Goal: Task Accomplishment & Management: Use online tool/utility

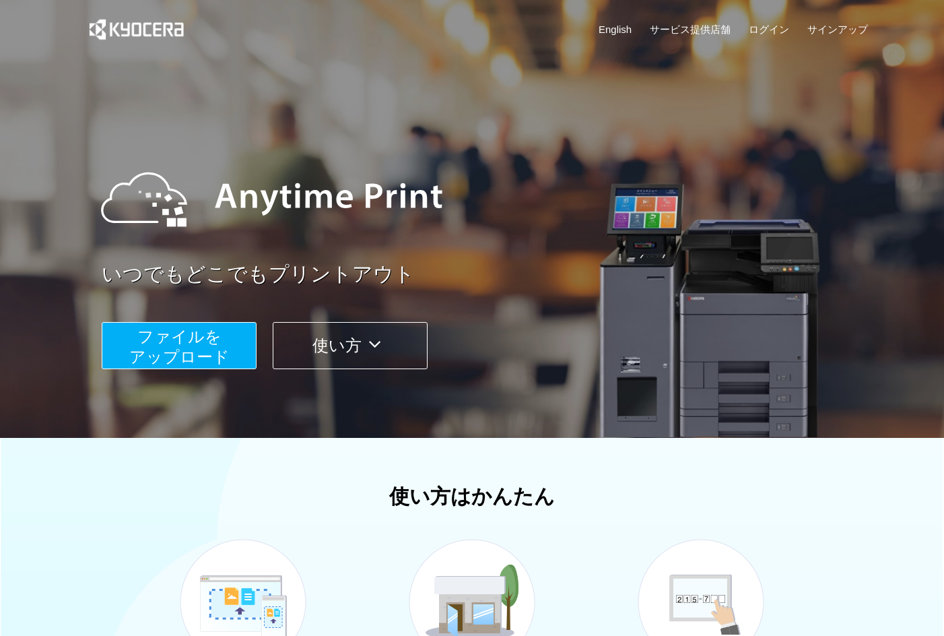
click at [192, 352] on span "ファイルを ​​アップロード" at bounding box center [179, 346] width 100 height 38
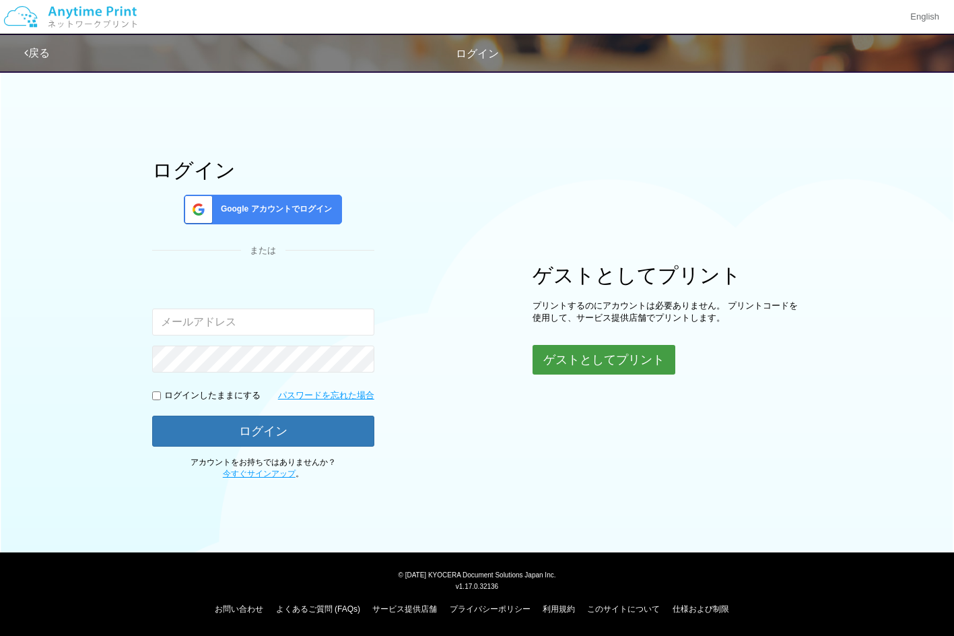
click at [653, 351] on button "ゲストとしてプリント" at bounding box center [604, 360] width 143 height 30
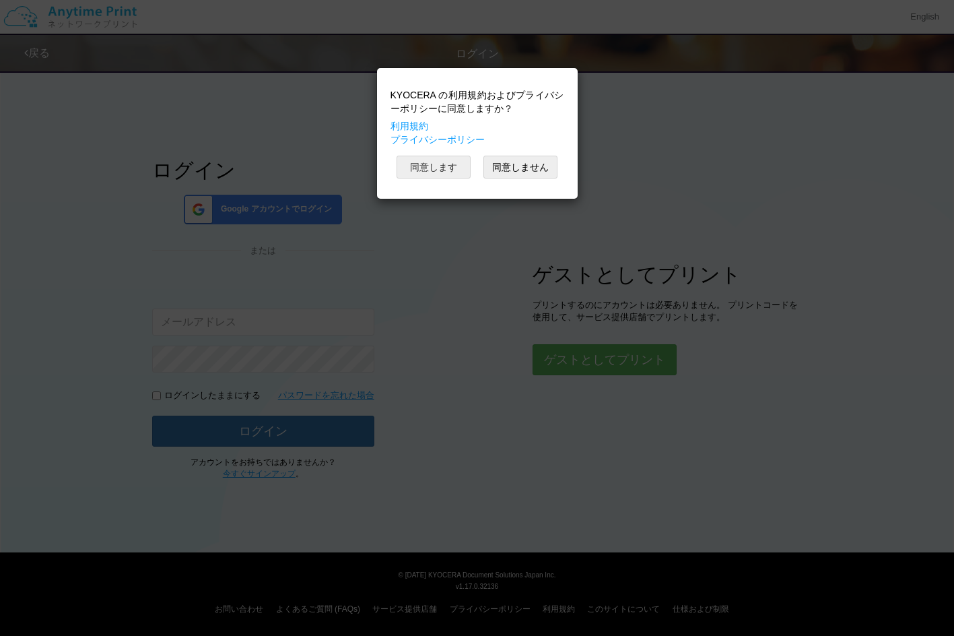
click at [444, 168] on button "同意します" at bounding box center [434, 167] width 74 height 23
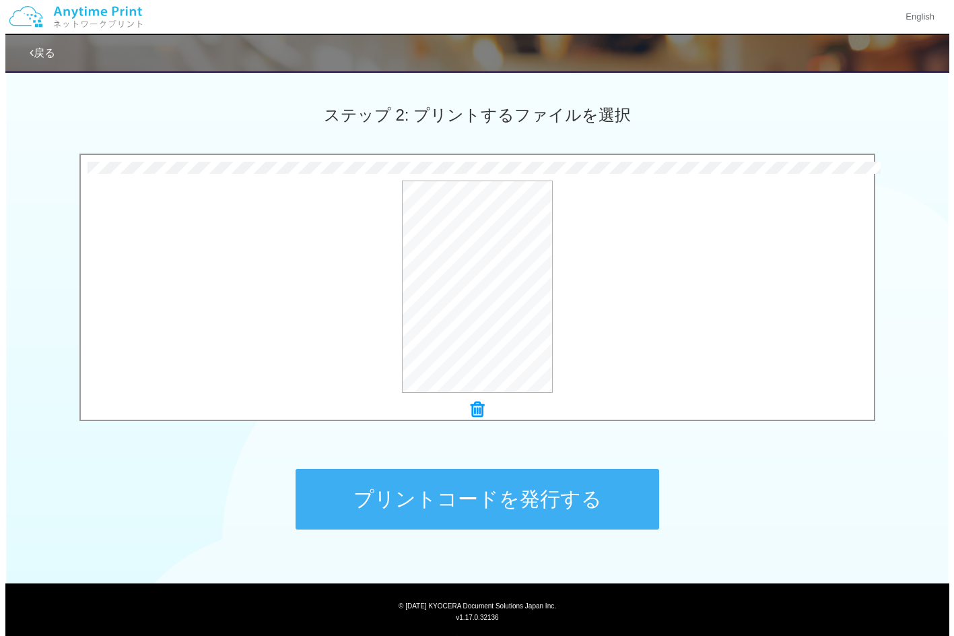
scroll to position [359, 0]
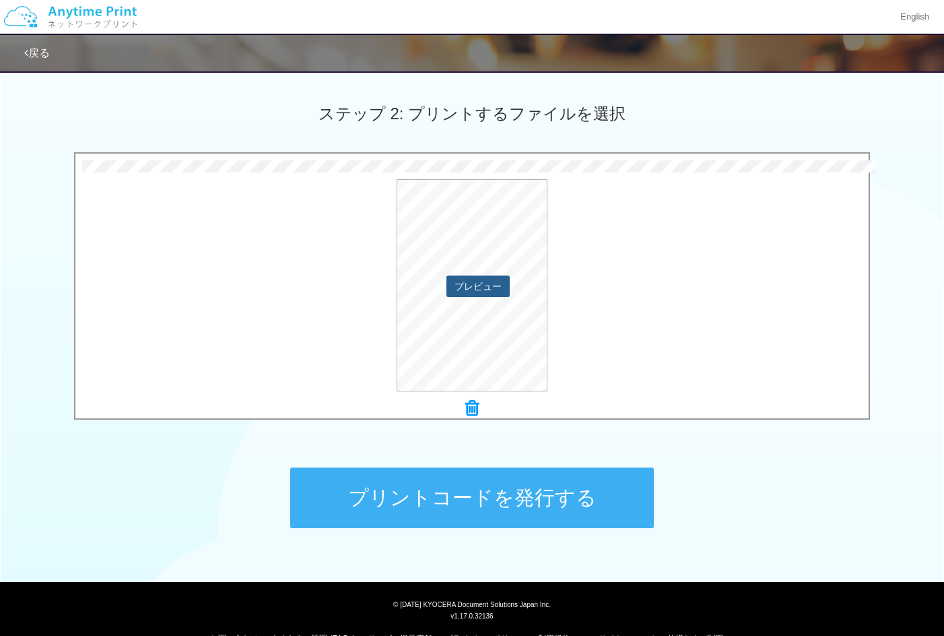
click at [487, 287] on button "プレビュー" at bounding box center [477, 286] width 63 height 22
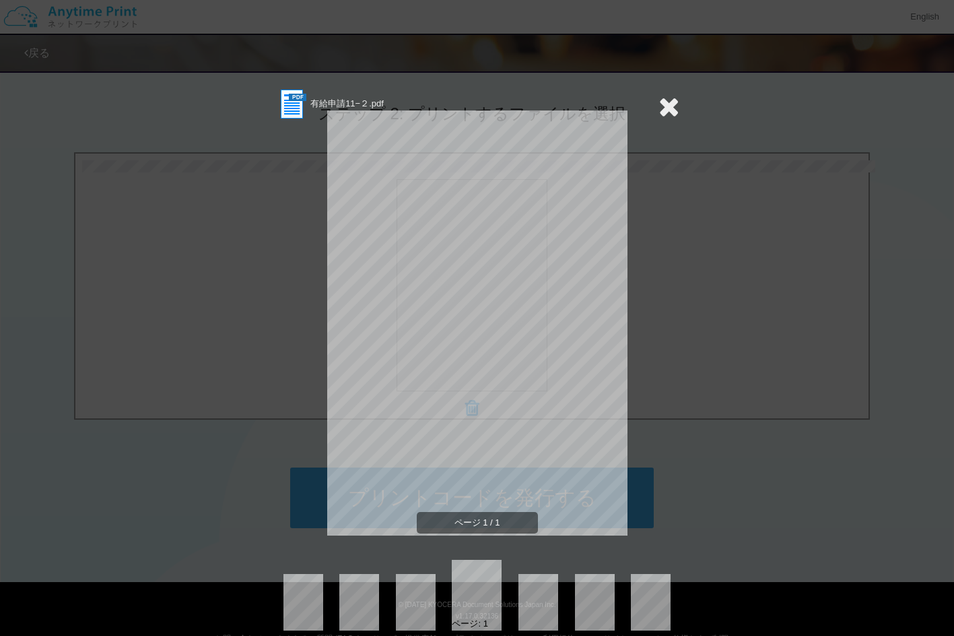
click at [767, 360] on div "有給申請11−２.pdf ページ 1 / 1 ページ: 1" at bounding box center [477, 318] width 954 height 636
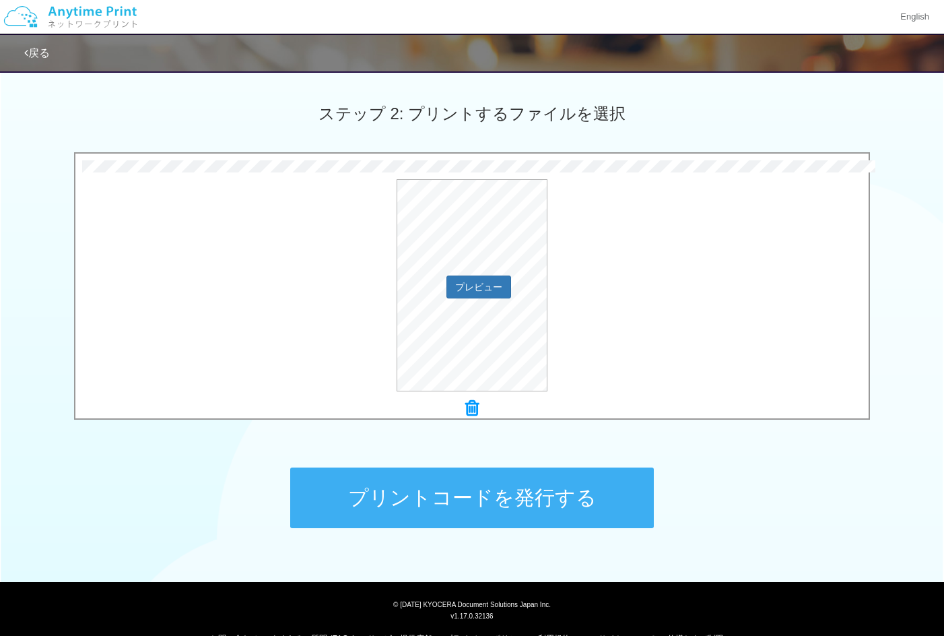
click at [756, 362] on div "プレビュー" at bounding box center [471, 285] width 793 height 212
click at [495, 287] on button "プレビュー" at bounding box center [477, 286] width 63 height 22
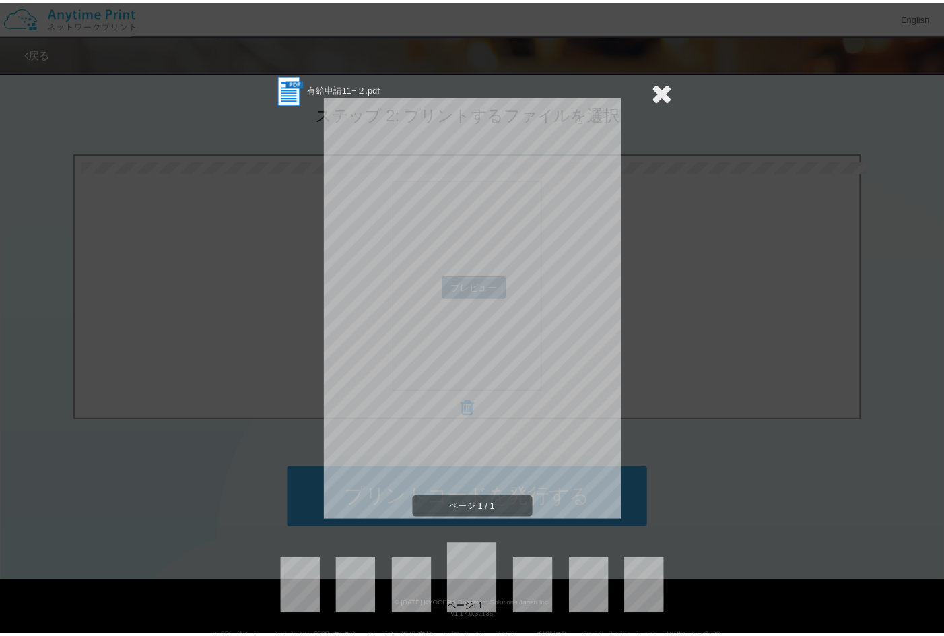
scroll to position [0, 0]
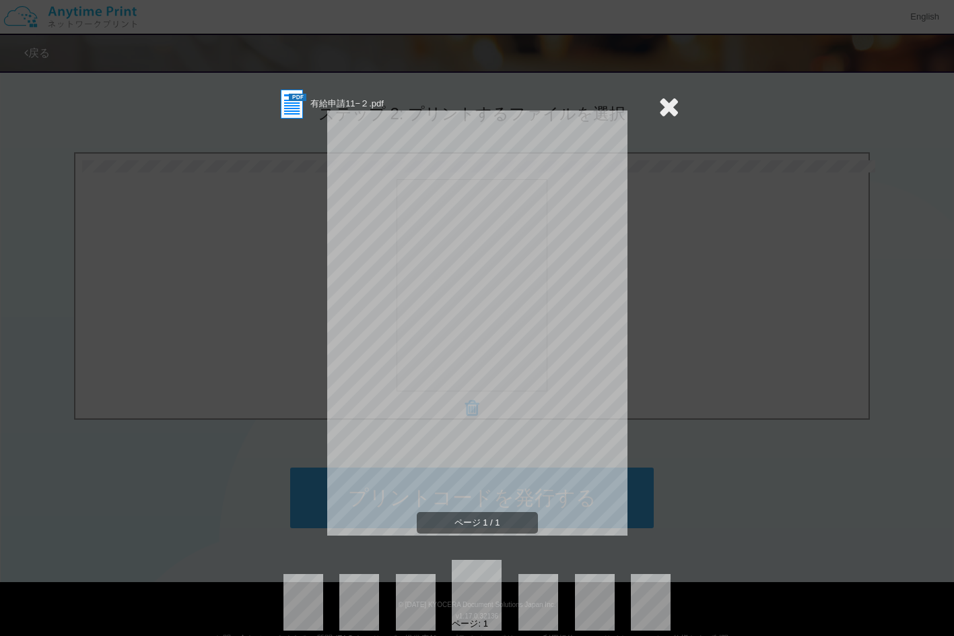
click at [666, 106] on icon at bounding box center [668, 106] width 21 height 27
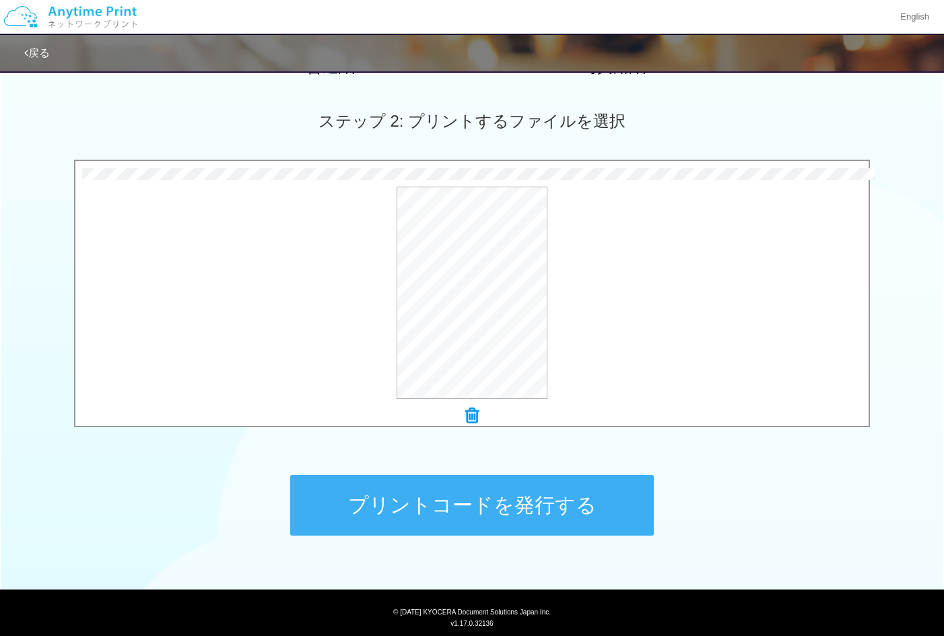
scroll to position [388, 0]
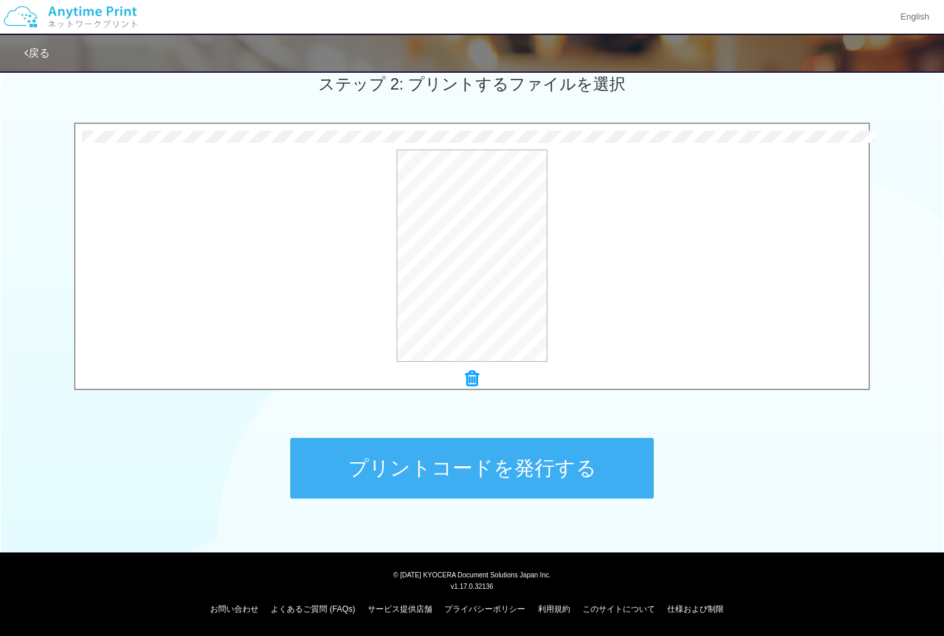
click at [473, 376] on icon at bounding box center [471, 379] width 13 height 18
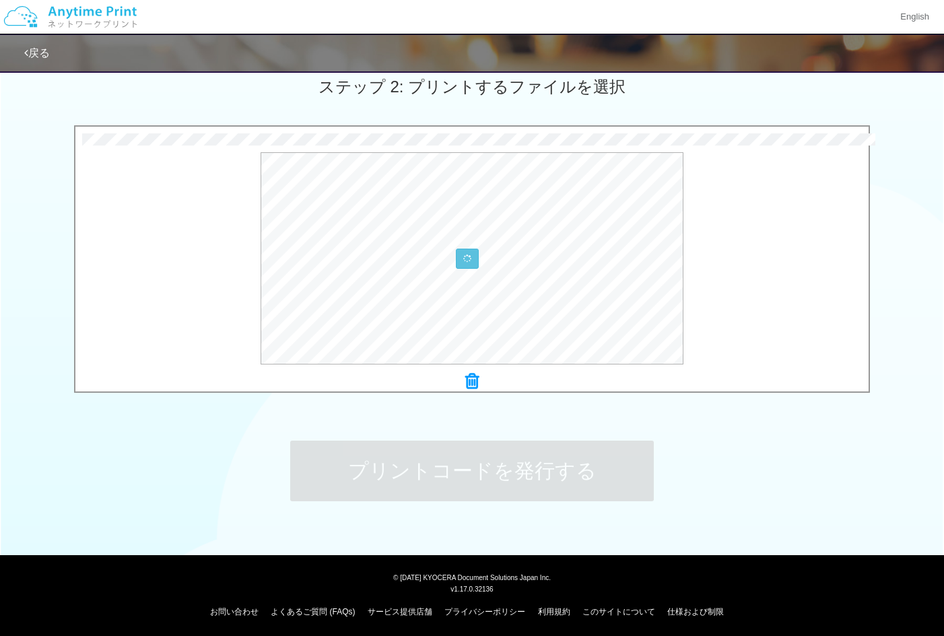
scroll to position [384, 0]
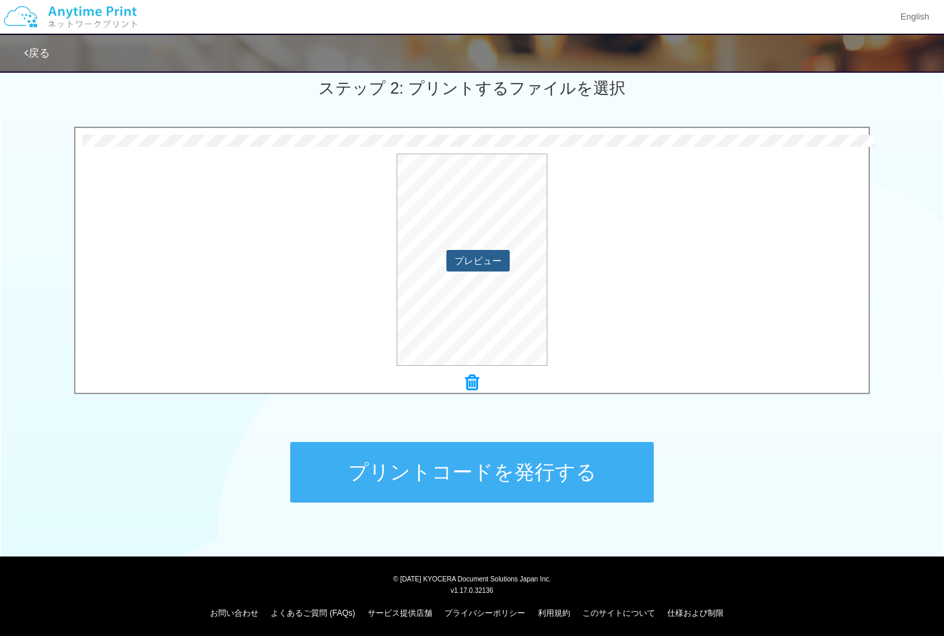
click at [500, 265] on button "プレビュー" at bounding box center [477, 261] width 63 height 22
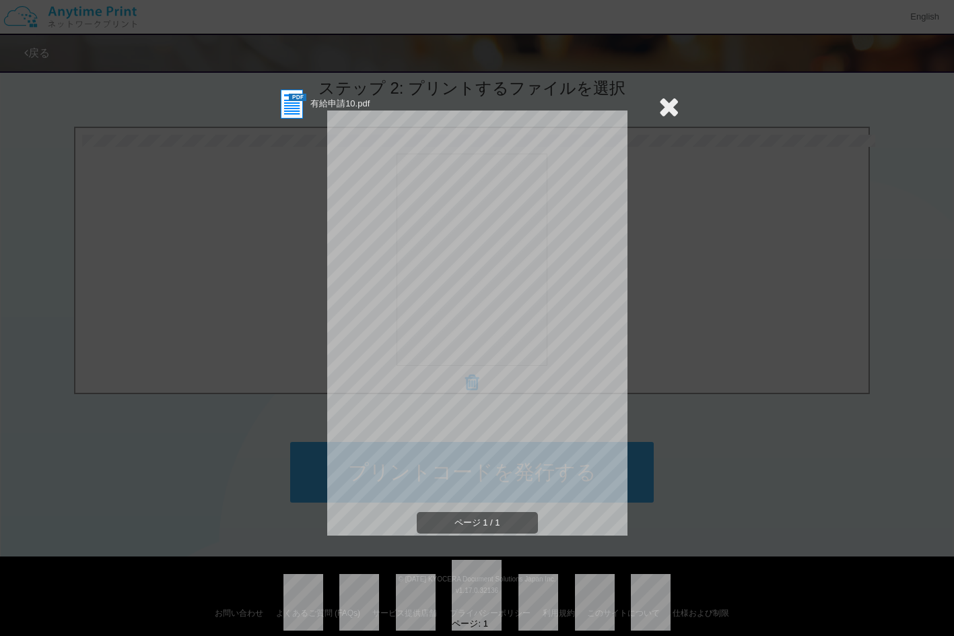
click at [516, 520] on span "ページ 1 / 1" at bounding box center [477, 523] width 121 height 22
click at [666, 110] on icon at bounding box center [668, 106] width 21 height 27
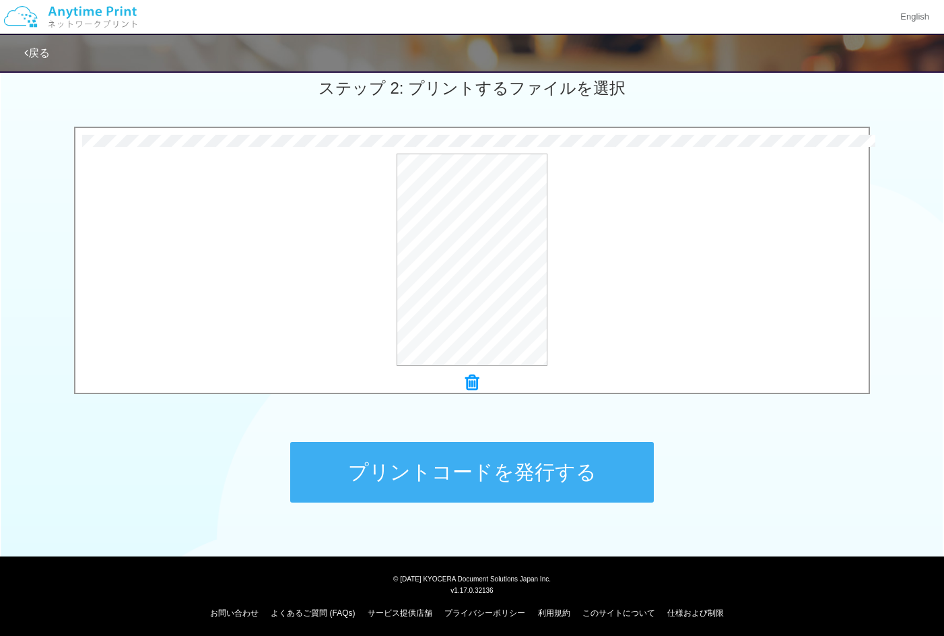
scroll to position [388, 0]
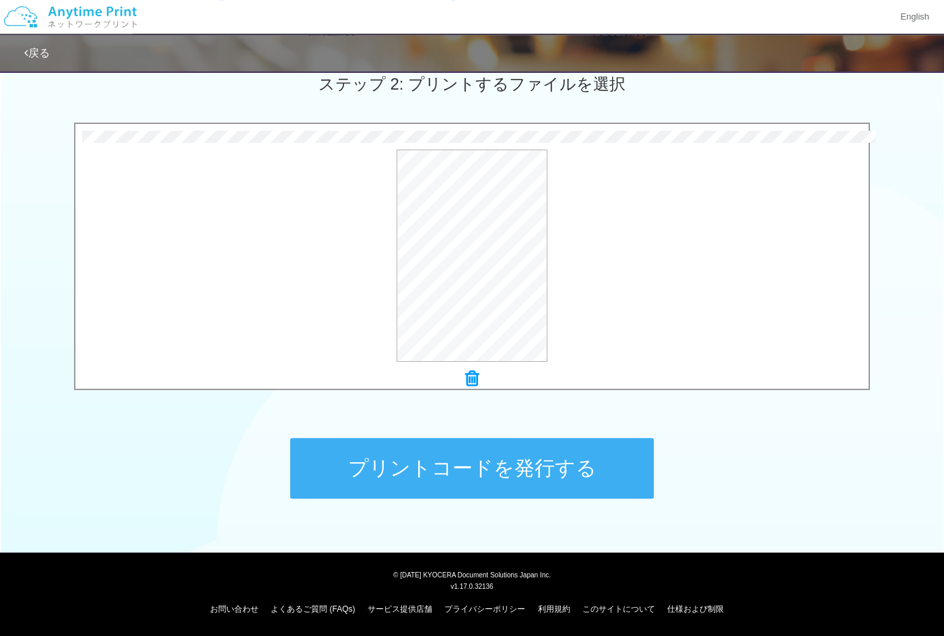
click at [476, 377] on icon at bounding box center [471, 379] width 13 height 18
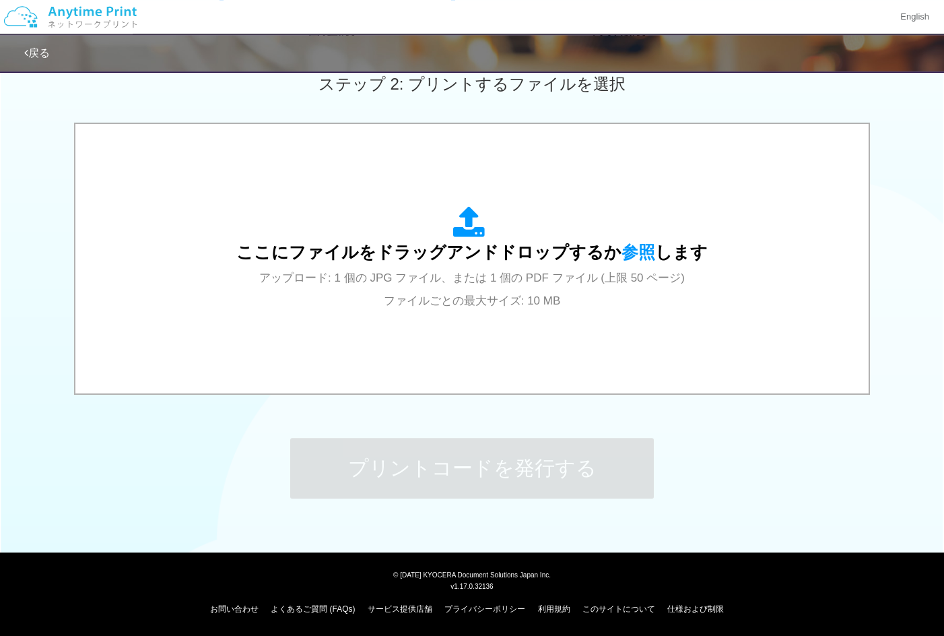
scroll to position [381, 0]
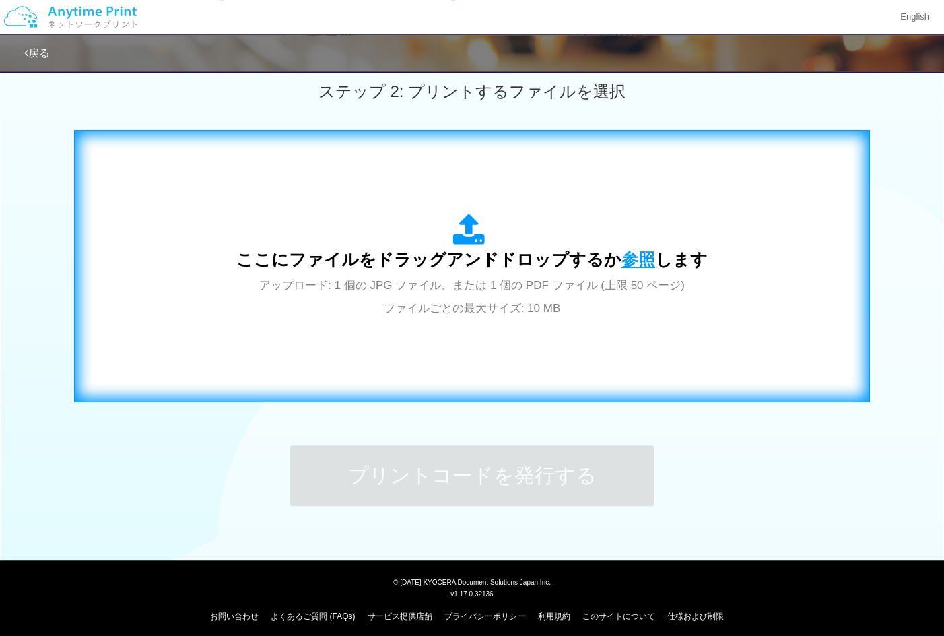
click at [636, 263] on span "参照" at bounding box center [638, 259] width 34 height 19
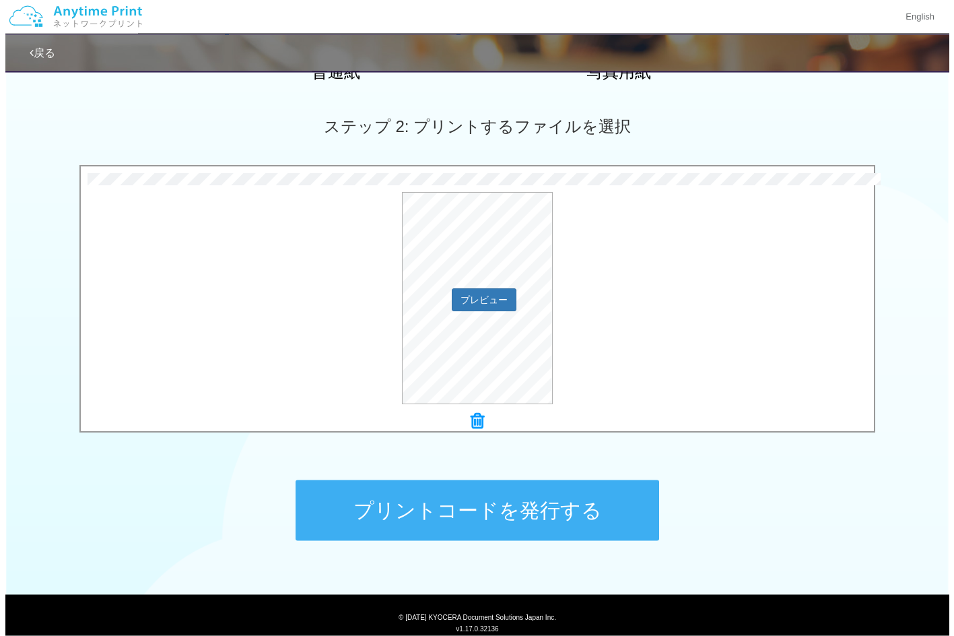
scroll to position [345, 0]
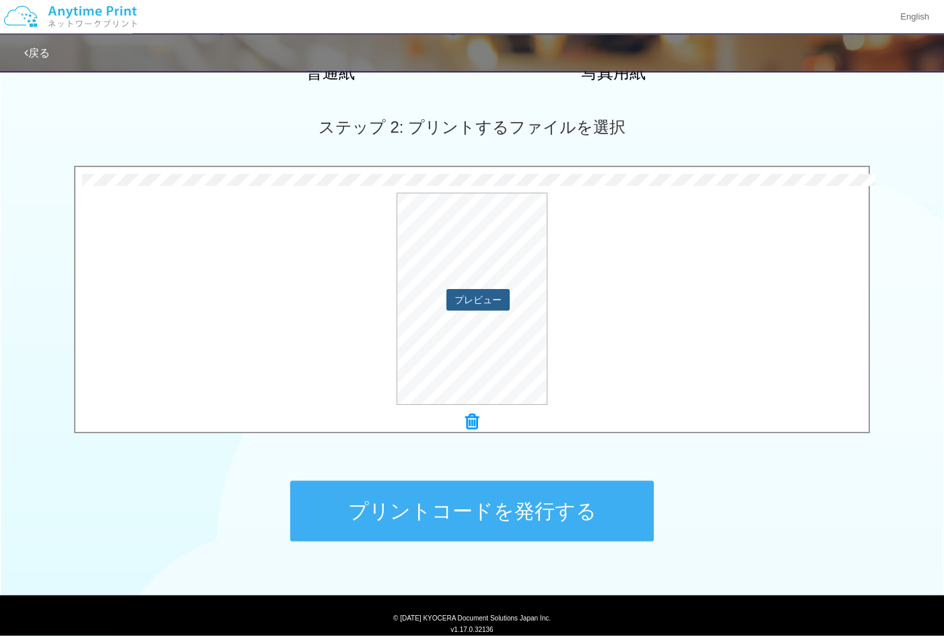
click at [489, 297] on button "プレビュー" at bounding box center [477, 300] width 63 height 22
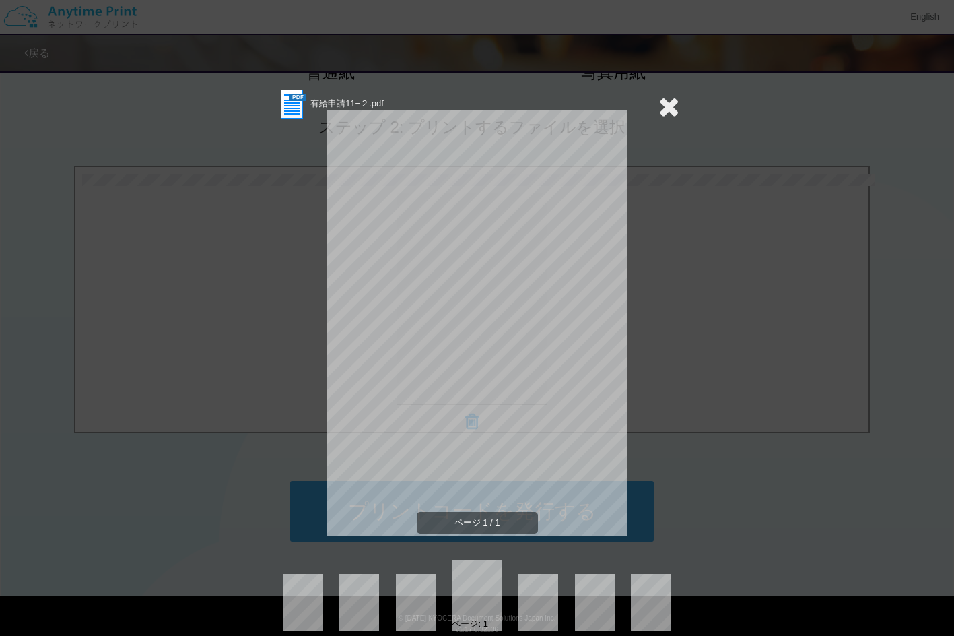
click at [660, 110] on icon at bounding box center [668, 106] width 21 height 27
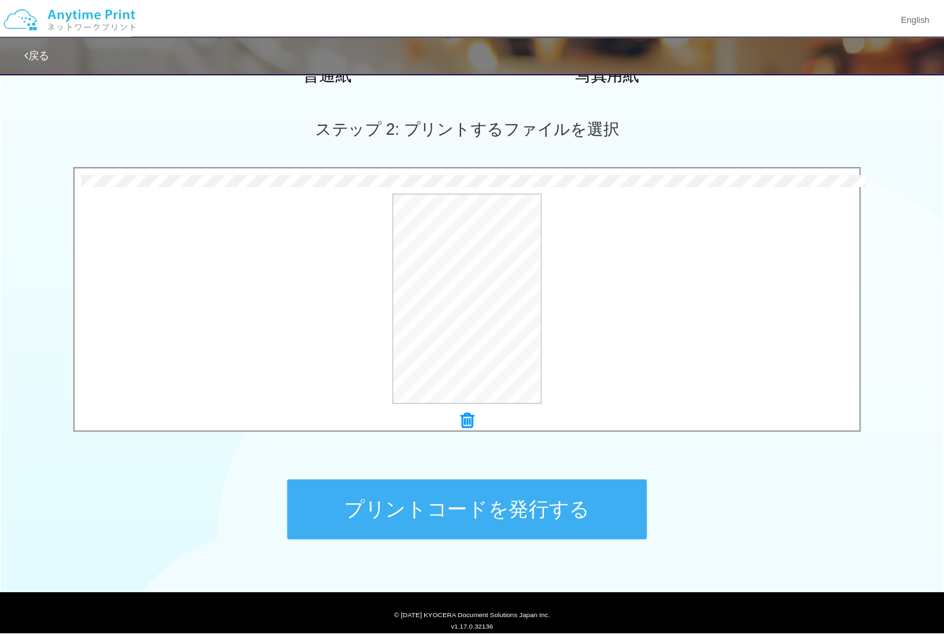
scroll to position [343, 0]
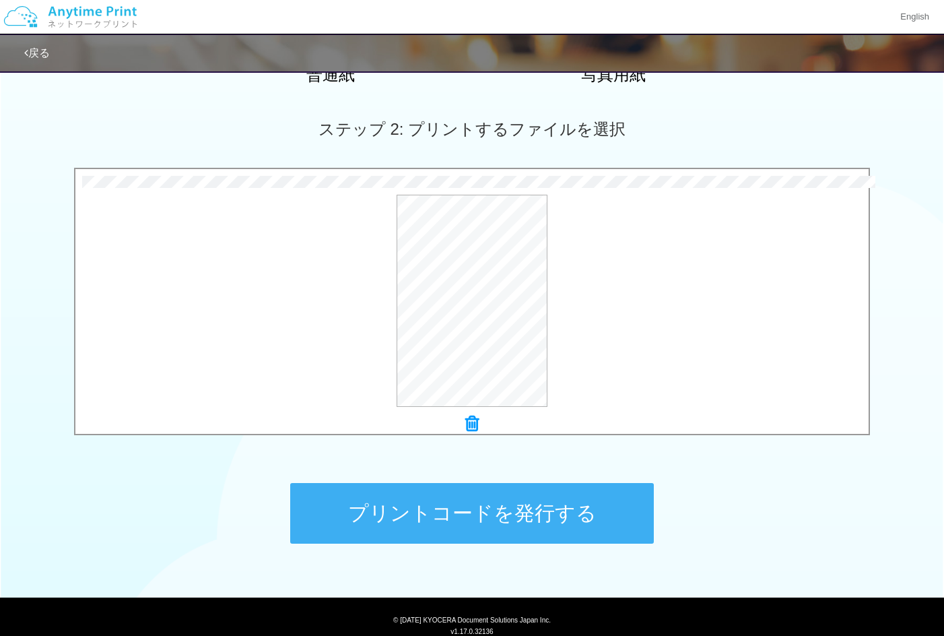
click at [555, 503] on button "プリントコードを発行する" at bounding box center [472, 513] width 364 height 61
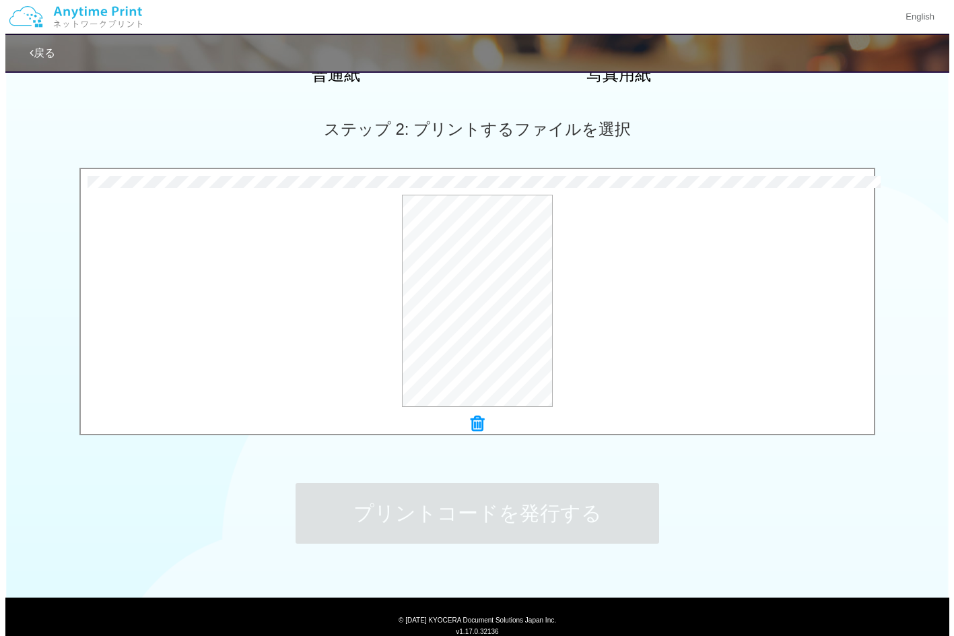
scroll to position [0, 0]
